Goal: Find specific page/section

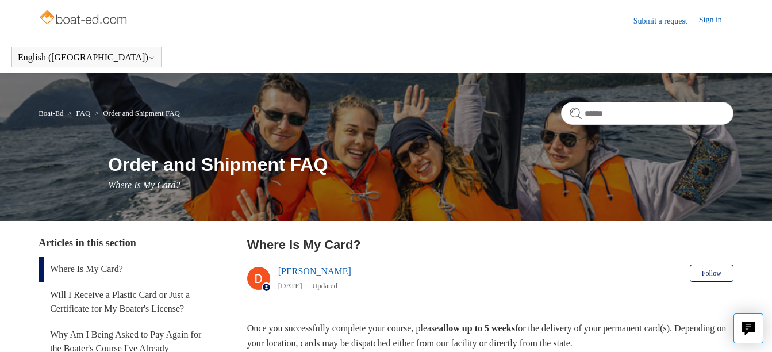
click at [657, 20] on link "Submit a request" at bounding box center [667, 21] width 66 height 12
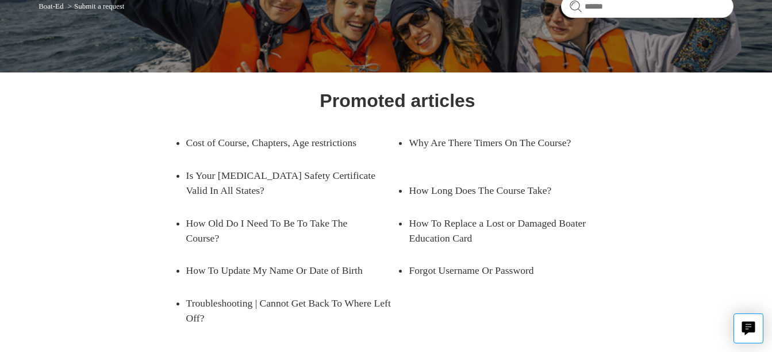
scroll to position [110, 0]
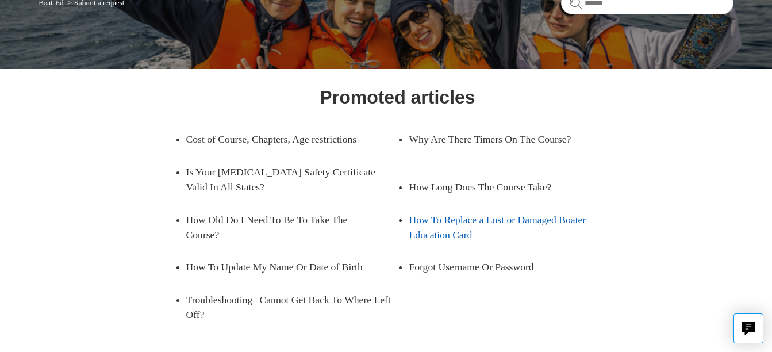
click at [423, 238] on link "How To Replace a Lost or Damaged Boater Education Card" at bounding box center [515, 228] width 212 height 48
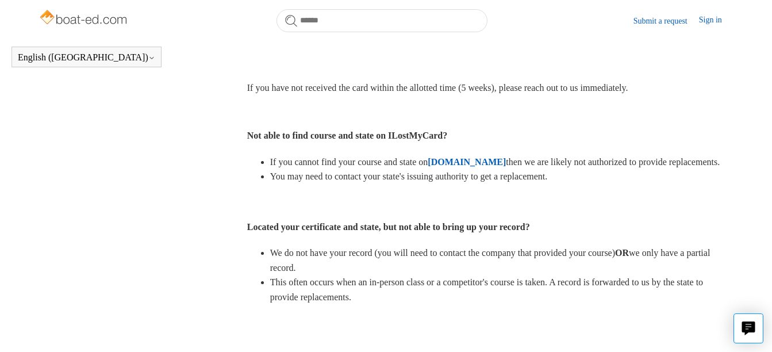
scroll to position [480, 0]
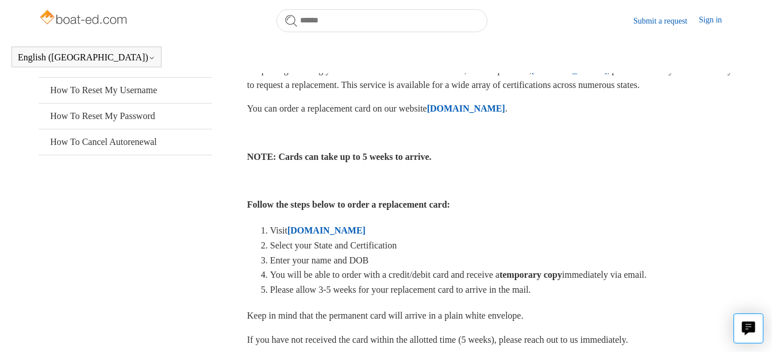
click at [506, 113] on strong "ILostMyCard.com" at bounding box center [466, 109] width 78 height 10
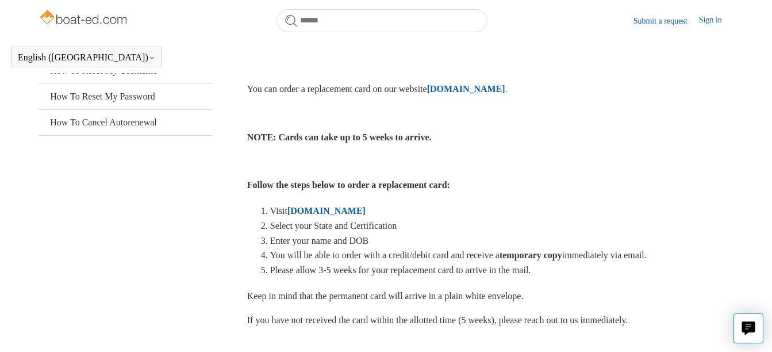
scroll to position [213, 0]
